Goal: Information Seeking & Learning: Find specific fact

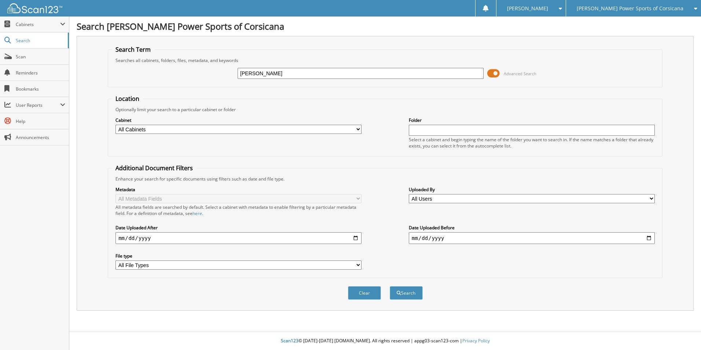
type input "pranger"
click at [390, 286] on button "Search" at bounding box center [406, 293] width 33 height 14
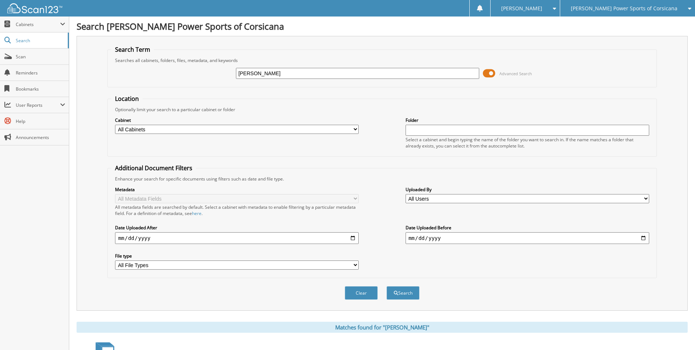
click at [490, 73] on span at bounding box center [489, 73] width 12 height 11
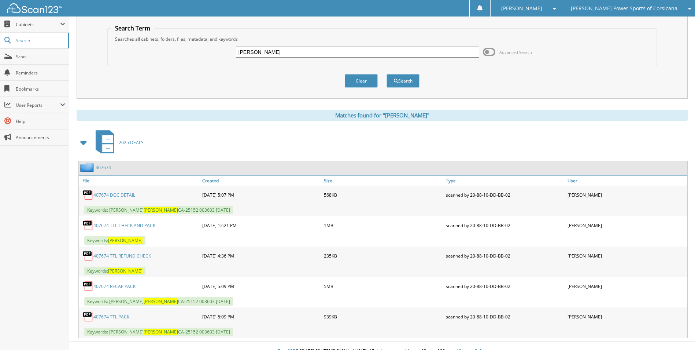
scroll to position [32, 0]
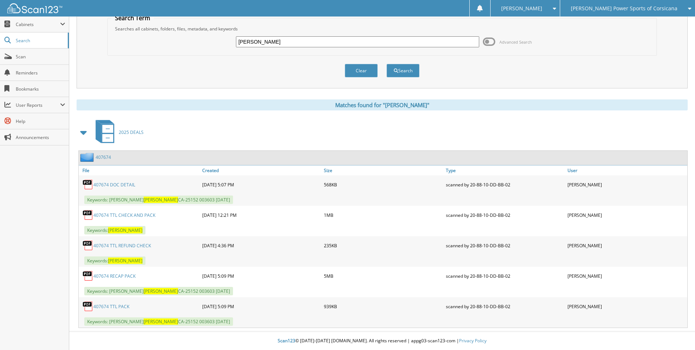
click at [106, 159] on link "407674" at bounding box center [103, 157] width 15 height 6
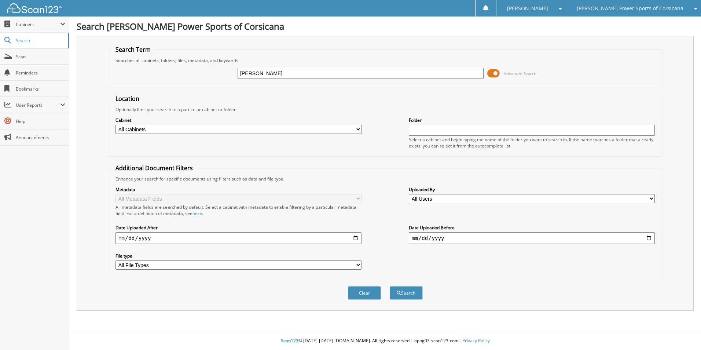
type input "[PERSON_NAME]"
click at [390, 286] on button "Search" at bounding box center [406, 293] width 33 height 14
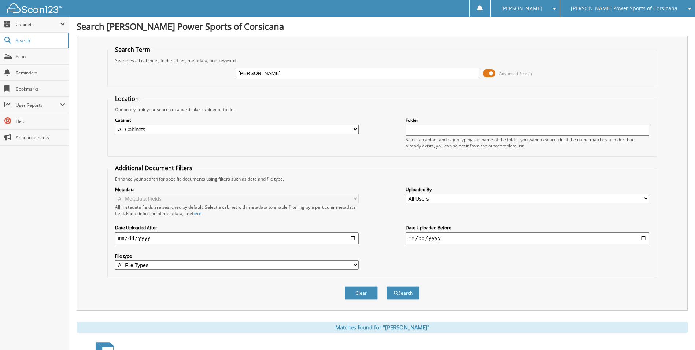
click at [492, 74] on span at bounding box center [489, 73] width 12 height 11
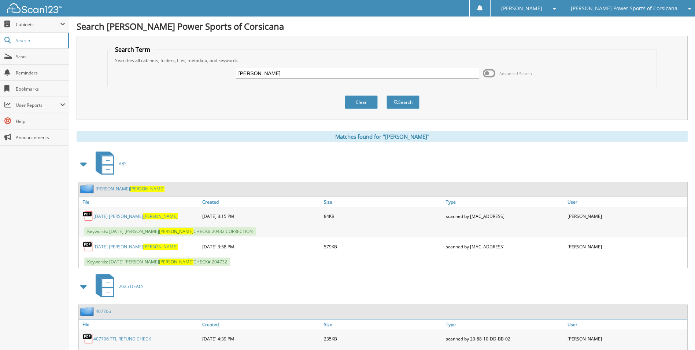
click at [89, 161] on span at bounding box center [84, 164] width 15 height 18
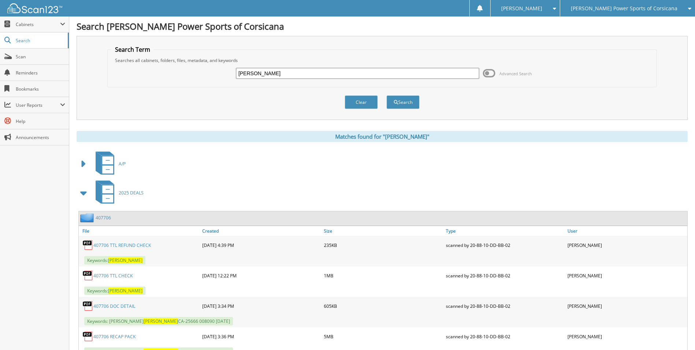
drag, startPoint x: 266, startPoint y: 73, endPoint x: 168, endPoint y: 60, distance: 98.6
click at [168, 60] on fieldset "Search Term Searches all cabinets, folders, files, metadata, and keywords ANDRE…" at bounding box center [381, 66] width 549 height 42
type input "[PERSON_NAME]"
click at [387, 95] on button "Search" at bounding box center [403, 102] width 33 height 14
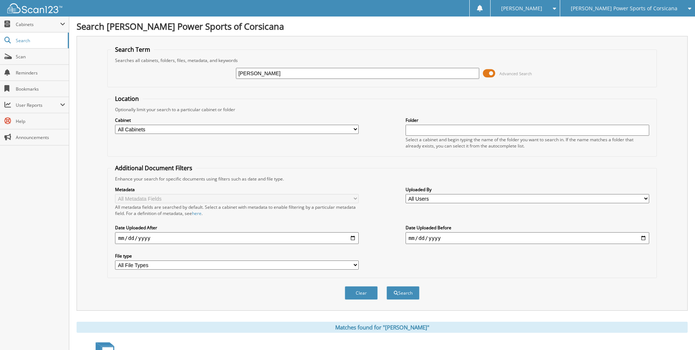
click at [491, 76] on span at bounding box center [489, 73] width 12 height 11
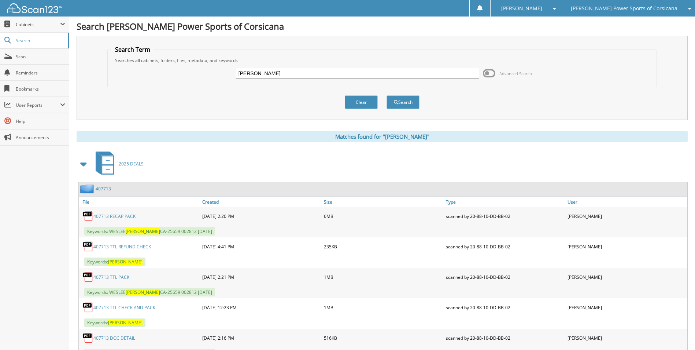
scroll to position [32, 0]
